Goal: Book appointment/travel/reservation

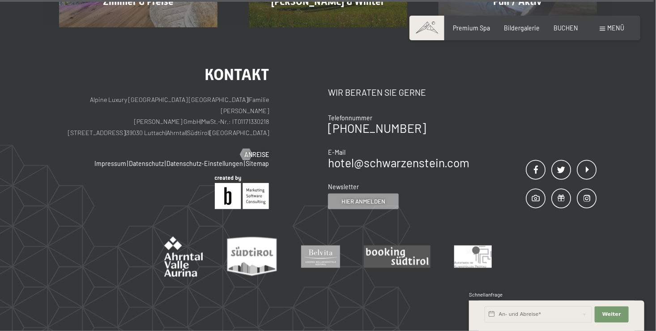
scroll to position [3754, 0]
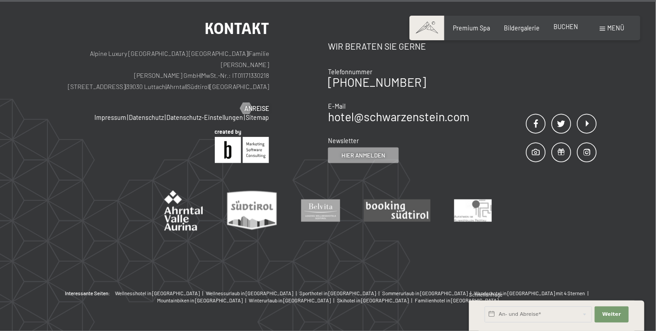
click at [565, 27] on span "BUCHEN" at bounding box center [565, 27] width 25 height 8
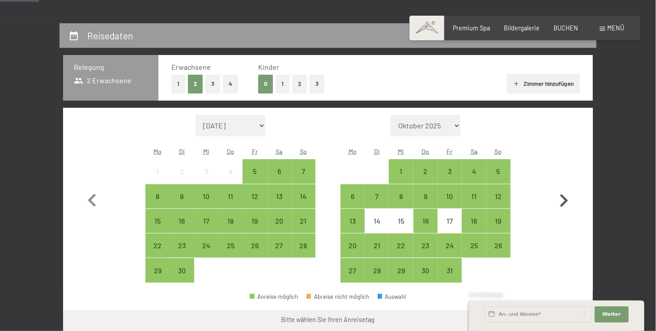
scroll to position [179, 0]
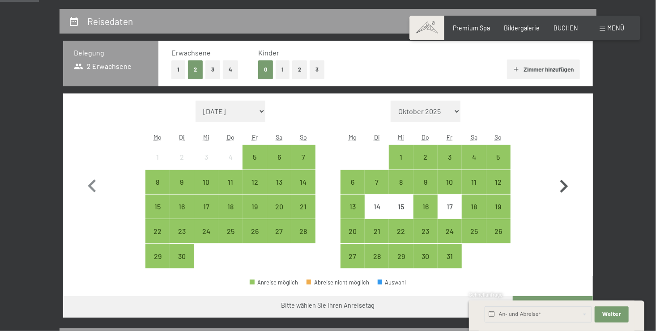
click at [564, 184] on icon "button" at bounding box center [564, 186] width 8 height 13
select select "2025-10-01"
select select "2025-11-01"
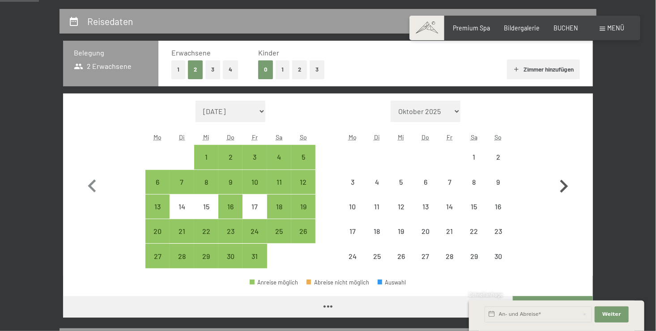
select select "2025-10-01"
select select "2025-11-01"
